Goal: Transaction & Acquisition: Purchase product/service

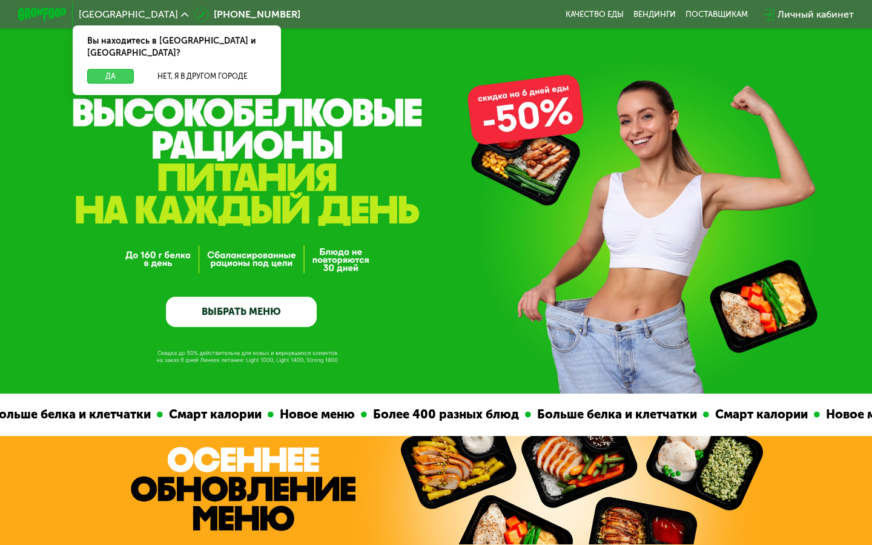
click at [106, 69] on button "Да" at bounding box center [110, 76] width 47 height 15
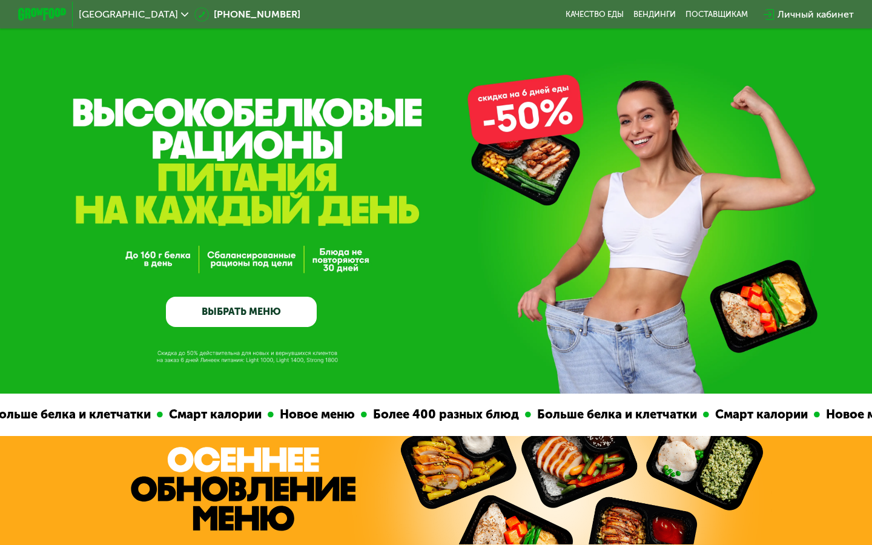
click at [266, 305] on link "ВЫБРАТЬ МЕНЮ" at bounding box center [241, 312] width 151 height 30
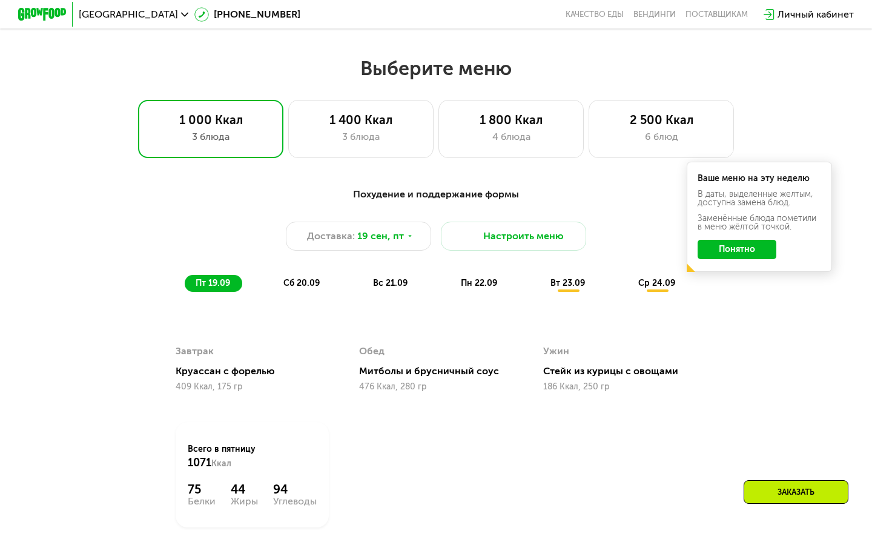
scroll to position [770, 0]
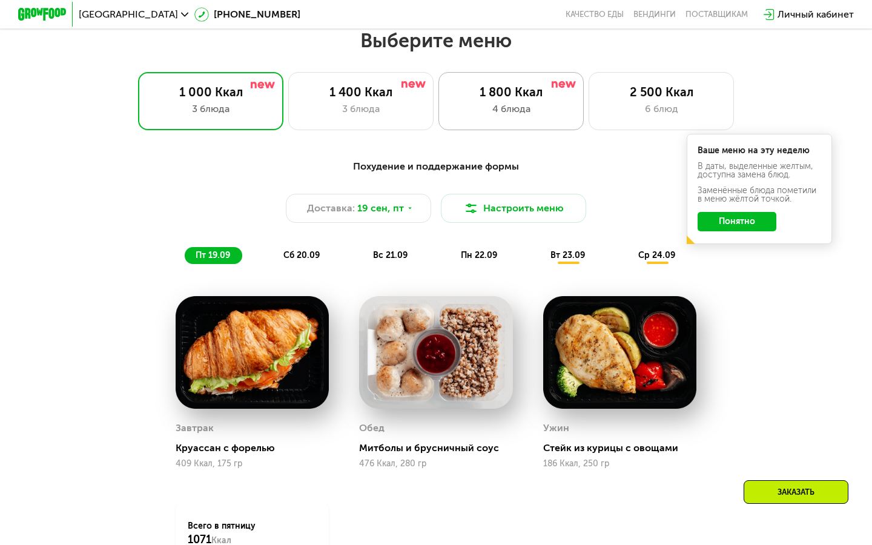
click at [568, 82] on img at bounding box center [564, 84] width 24 height 7
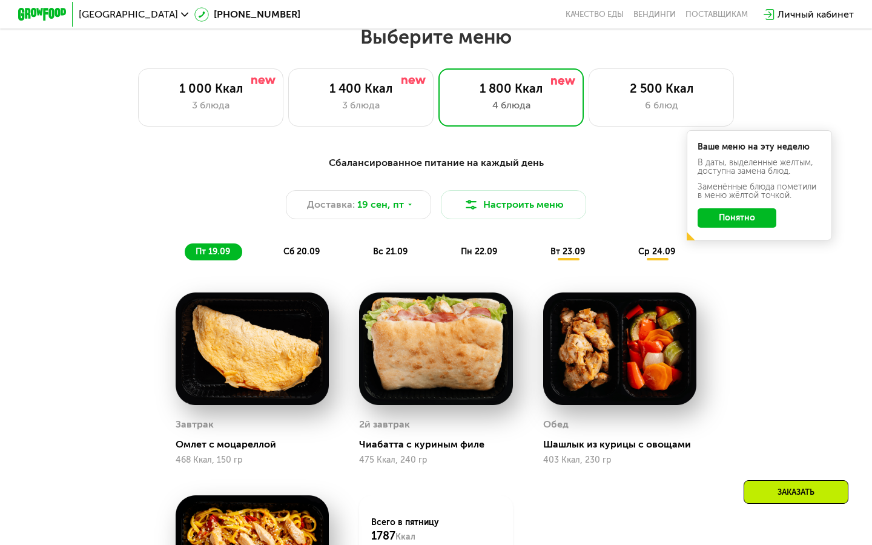
scroll to position [775, 0]
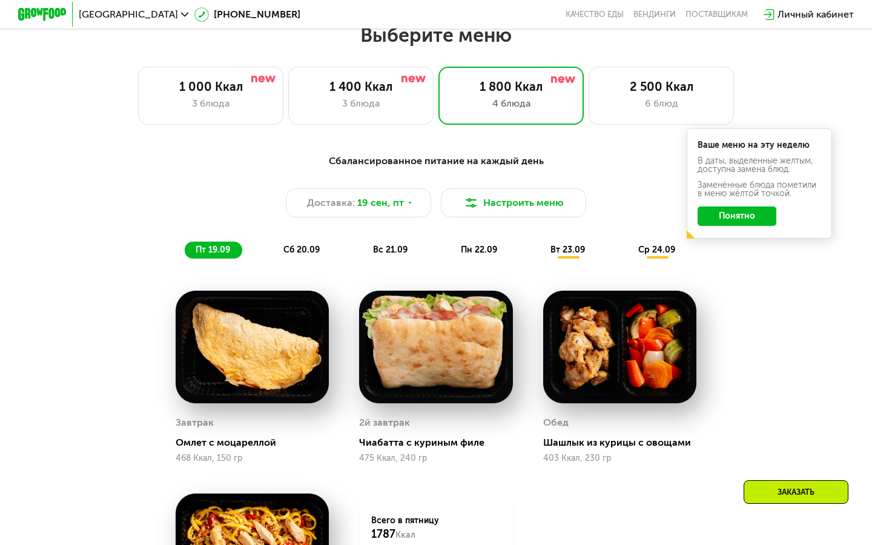
click at [740, 208] on button "Понятно" at bounding box center [737, 216] width 79 height 19
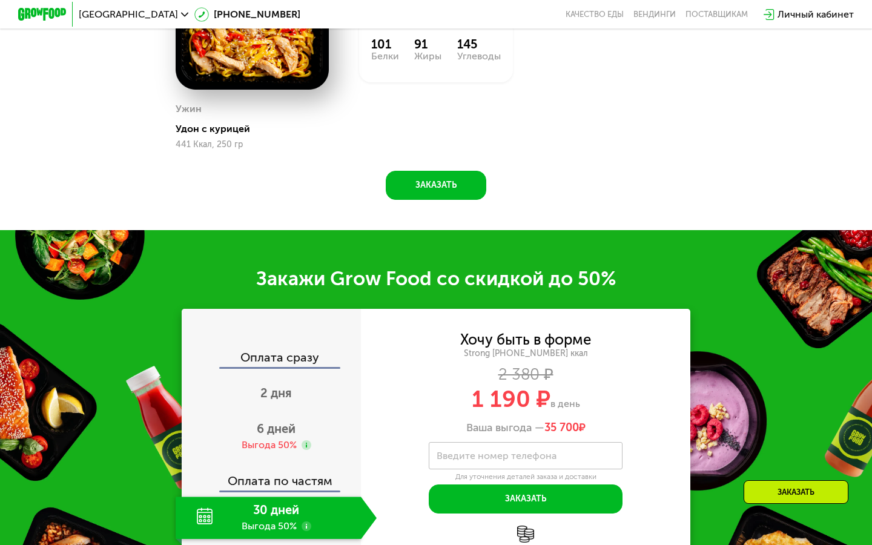
scroll to position [1289, 0]
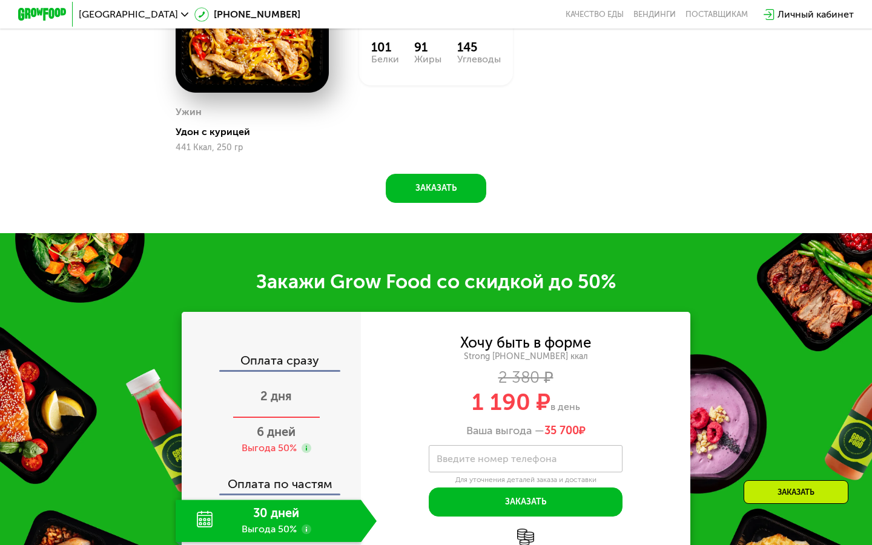
click at [291, 408] on div "2 дня" at bounding box center [276, 397] width 201 height 42
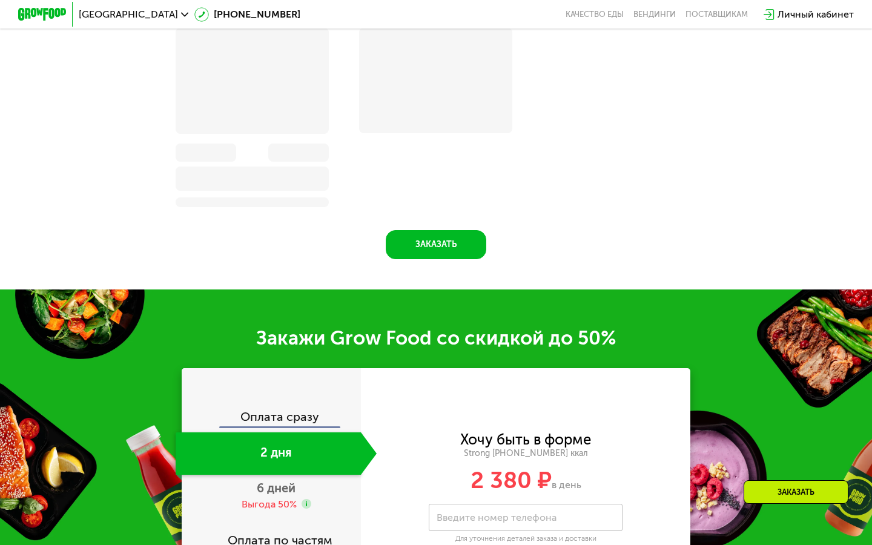
scroll to position [1343, 0]
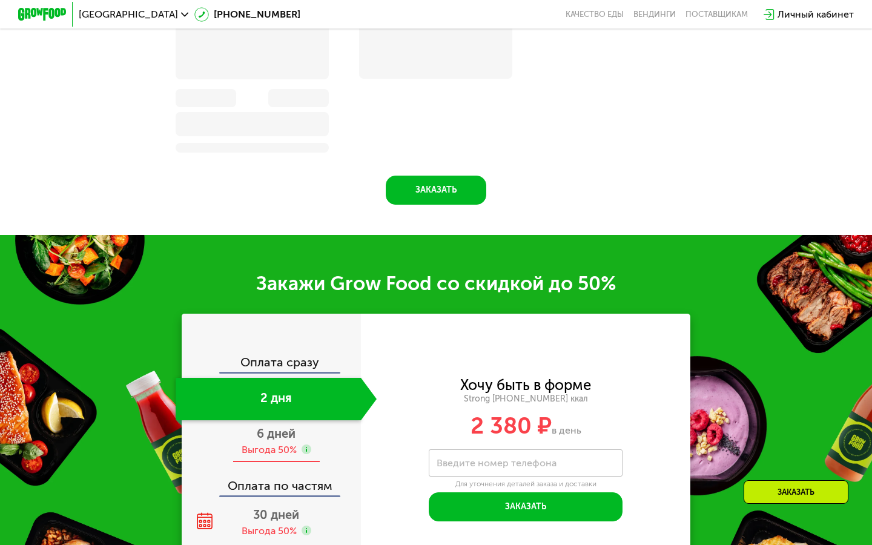
click at [291, 429] on span "6 дней" at bounding box center [276, 433] width 39 height 15
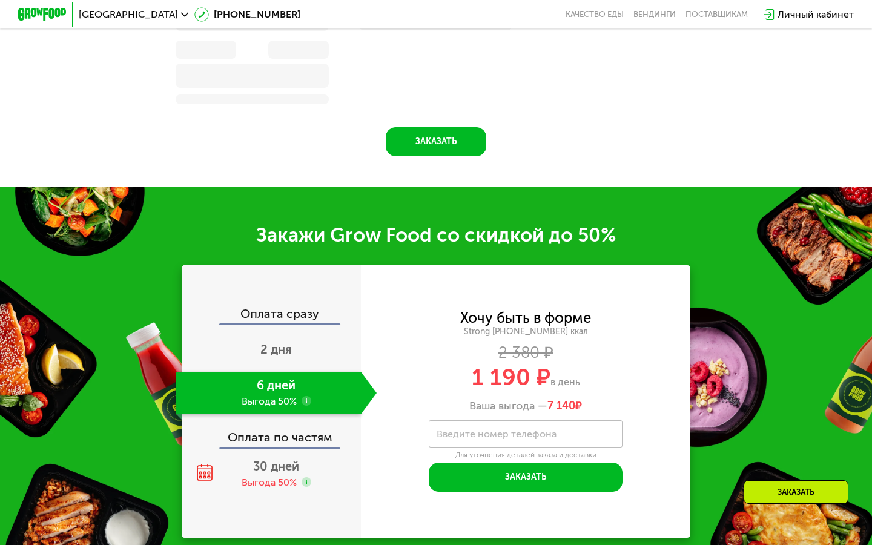
scroll to position [1337, 0]
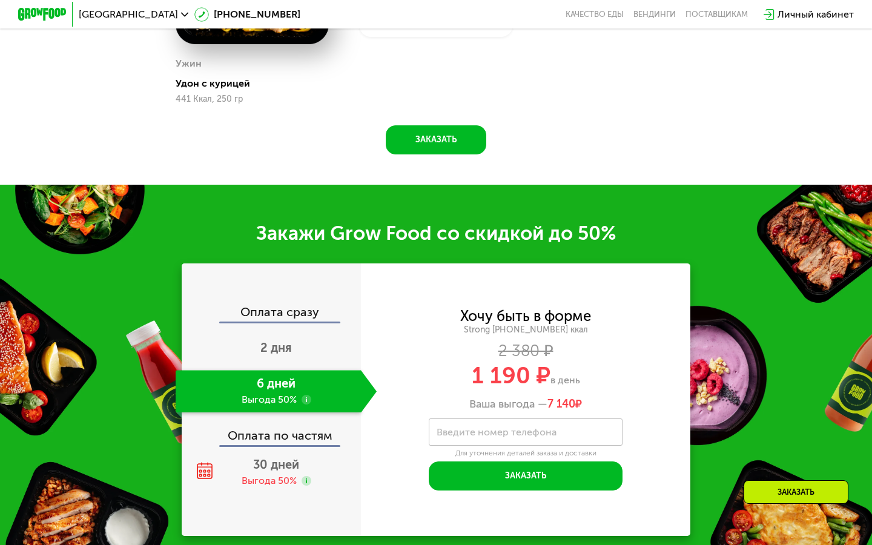
click at [289, 432] on div "Оплата по частям" at bounding box center [272, 431] width 178 height 28
click at [289, 478] on div "Выгода 50%" at bounding box center [269, 480] width 55 height 13
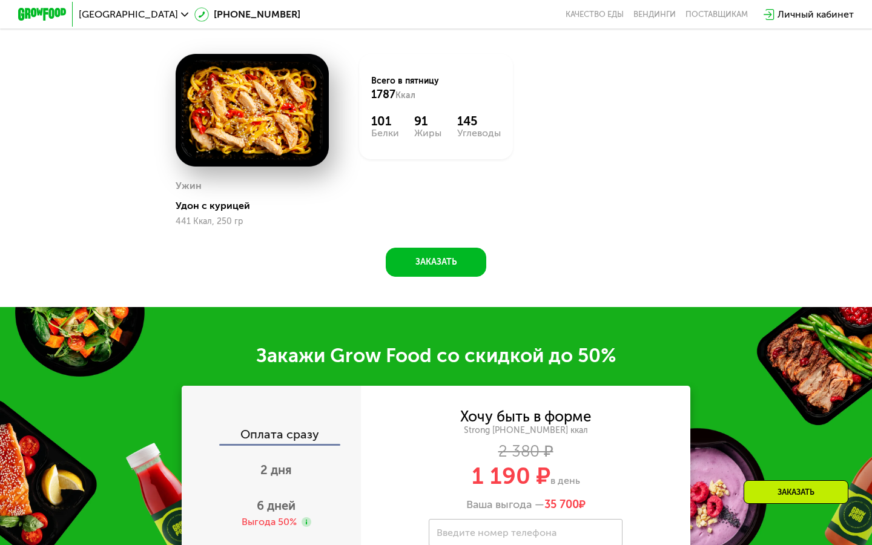
scroll to position [1216, 0]
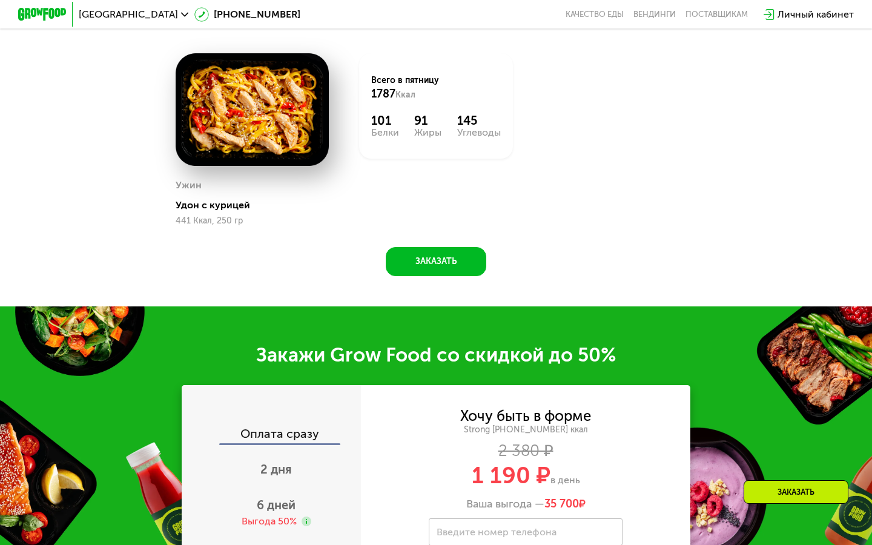
click at [434, 254] on button "Заказать" at bounding box center [436, 261] width 101 height 29
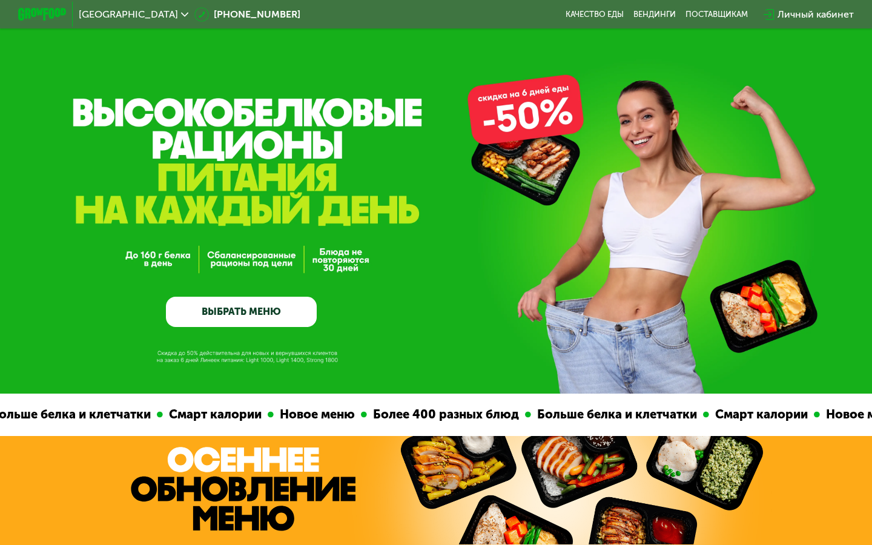
click at [292, 305] on link "ВЫБРАТЬ МЕНЮ" at bounding box center [241, 312] width 151 height 30
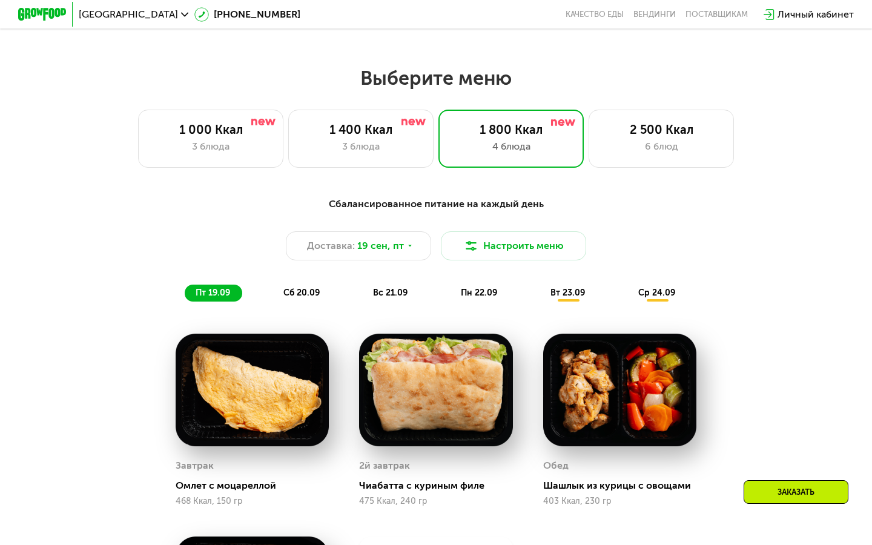
scroll to position [770, 0]
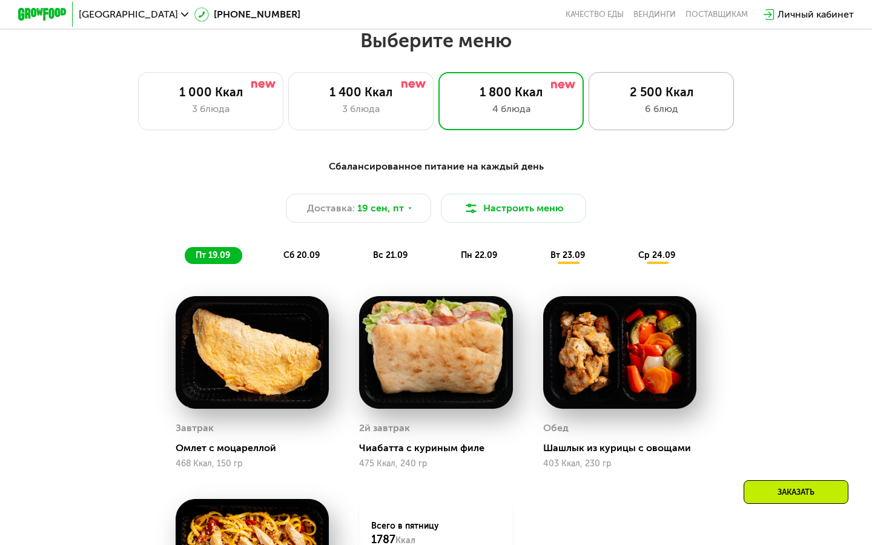
click at [620, 124] on div "2 500 Ккал 6 блюд" at bounding box center [661, 101] width 145 height 58
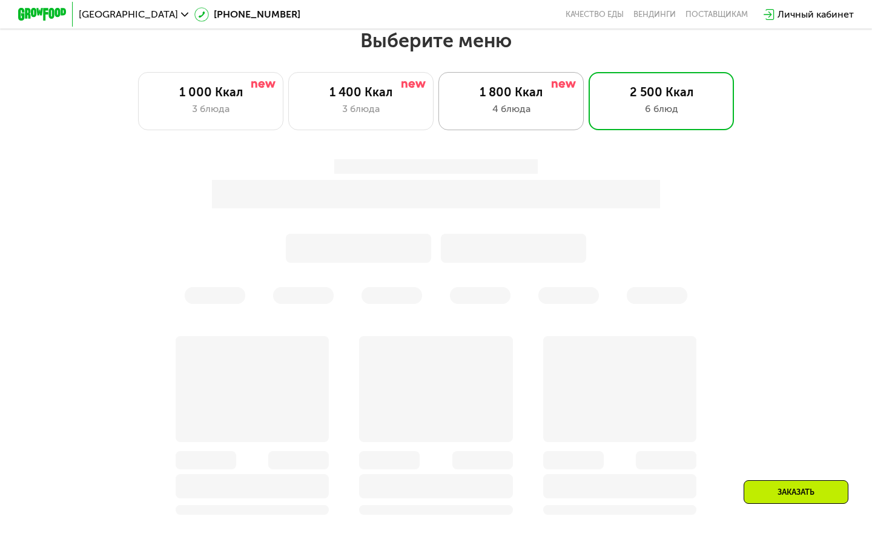
click at [561, 108] on div "4 блюда" at bounding box center [511, 109] width 120 height 15
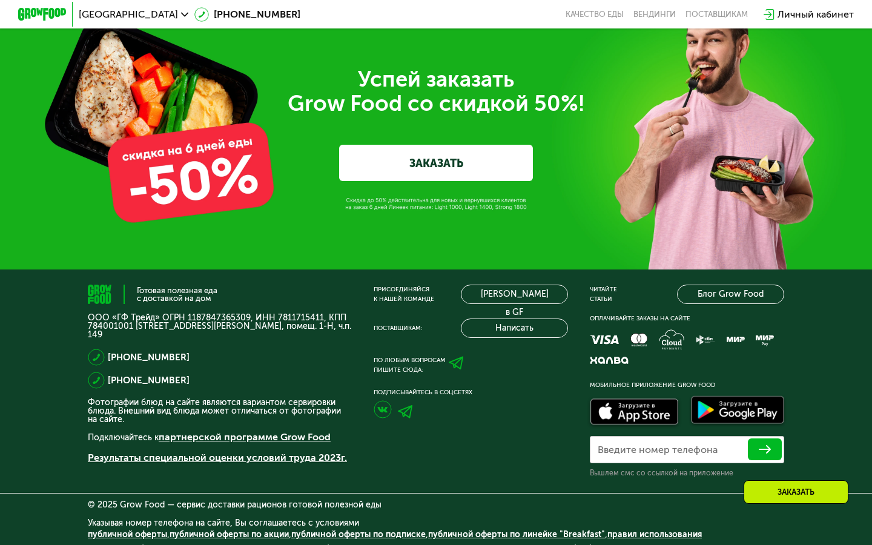
scroll to position [3856, 0]
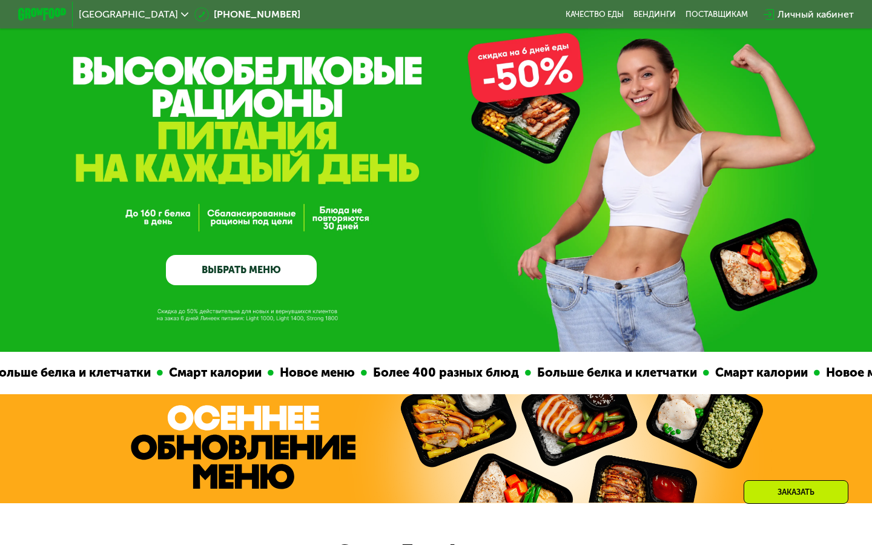
scroll to position [220, 0]
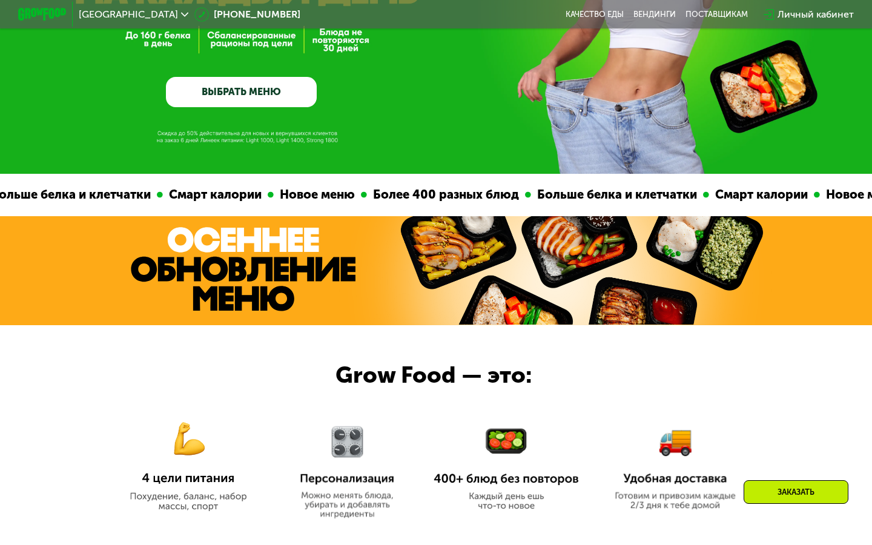
click at [268, 96] on link "ВЫБРАТЬ МЕНЮ" at bounding box center [241, 92] width 151 height 30
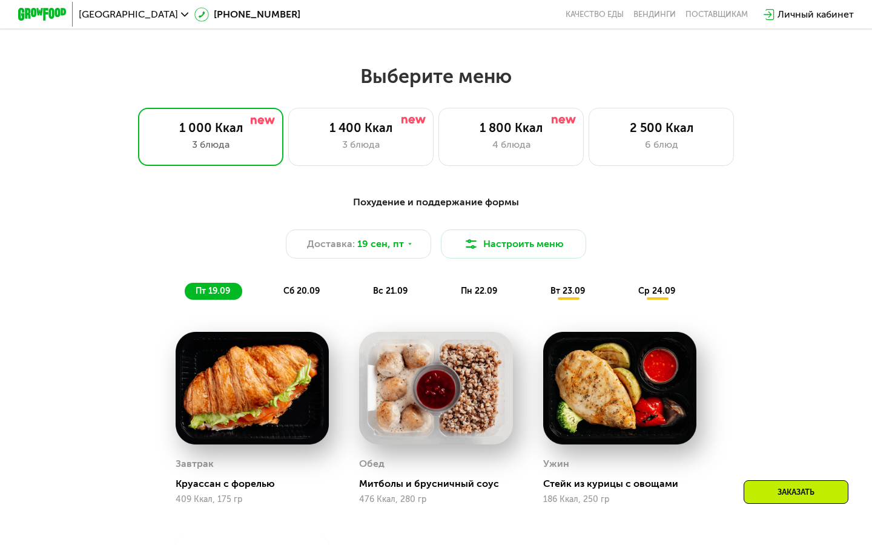
scroll to position [770, 0]
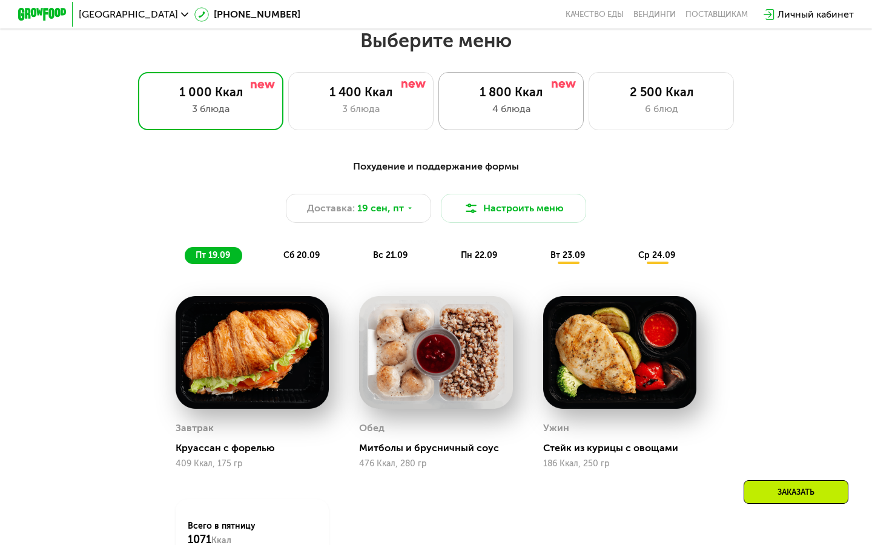
click at [512, 123] on div "1 800 Ккал 4 блюда" at bounding box center [510, 101] width 145 height 58
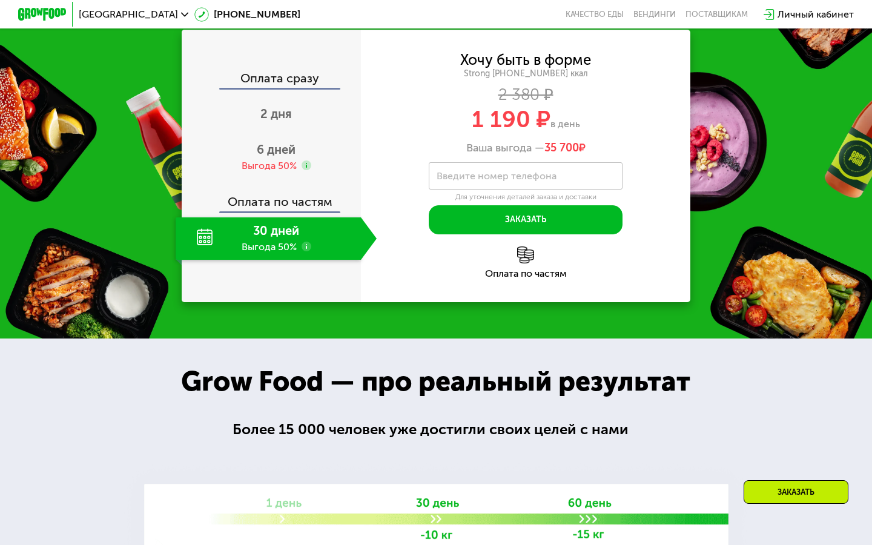
scroll to position [1413, 0]
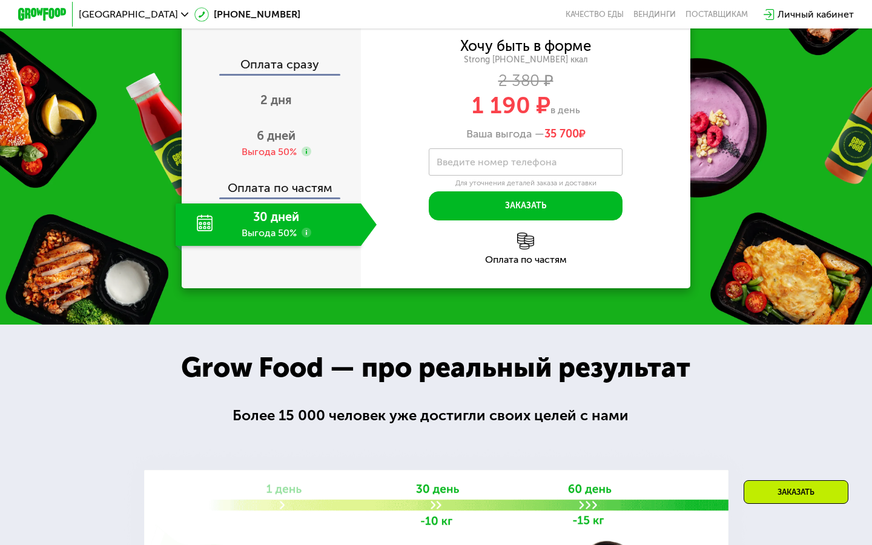
click at [309, 197] on div "Оплата по частям" at bounding box center [272, 184] width 178 height 28
click at [292, 159] on div "Выгода 50%" at bounding box center [269, 151] width 55 height 13
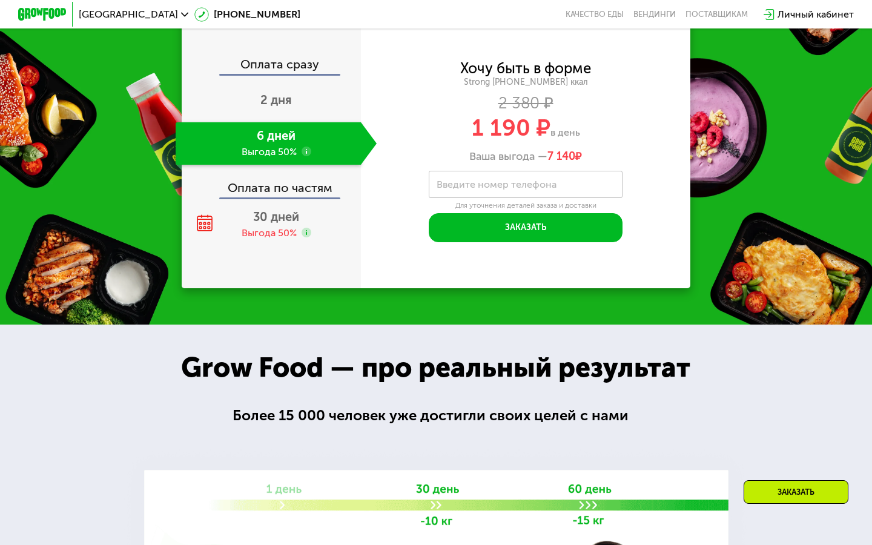
click at [299, 197] on div "Оплата по частям" at bounding box center [272, 184] width 178 height 28
click at [295, 197] on div "Оплата по частям" at bounding box center [272, 184] width 178 height 28
click at [289, 246] on div "30 дней Выгода 50%" at bounding box center [276, 225] width 201 height 42
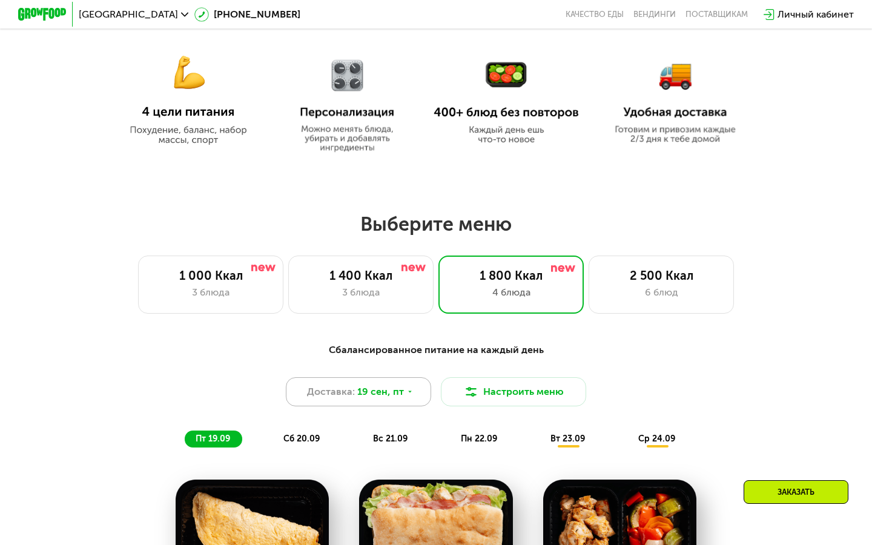
scroll to position [595, 0]
